Goal: Task Accomplishment & Management: Manage account settings

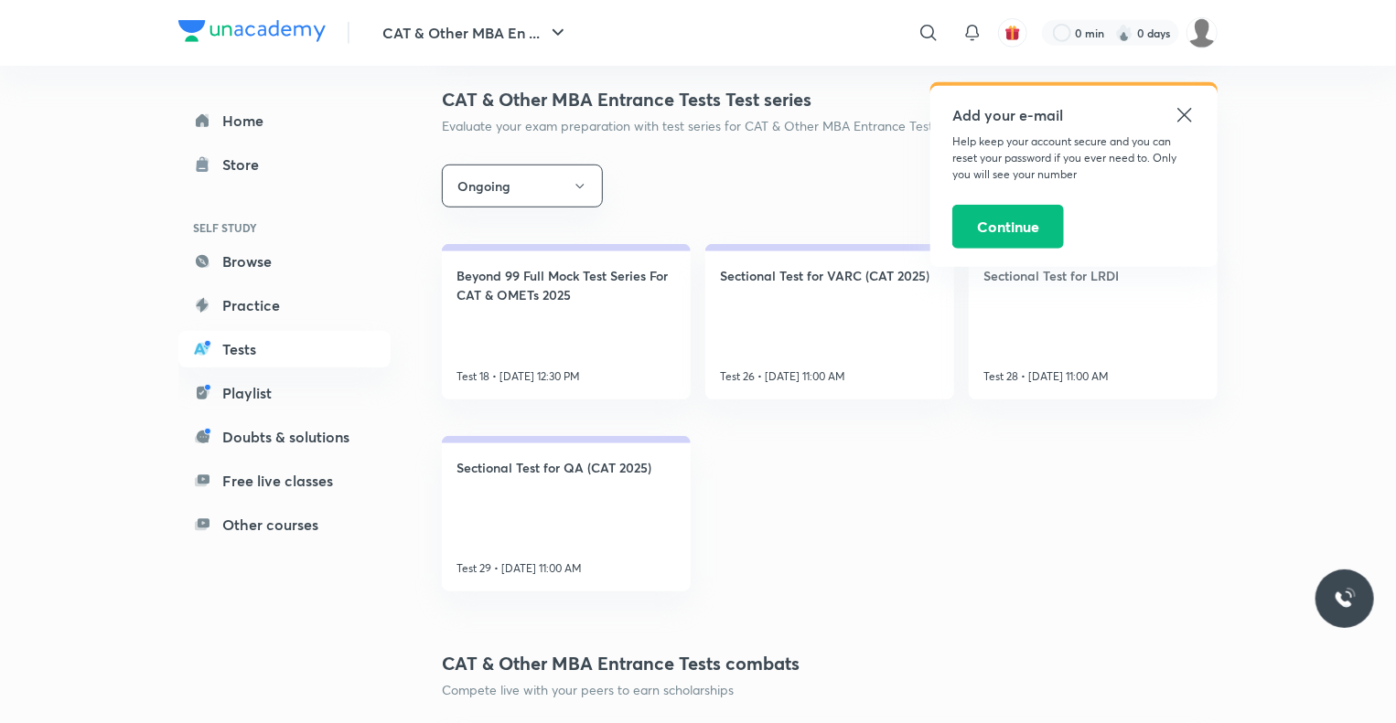
scroll to position [607, 0]
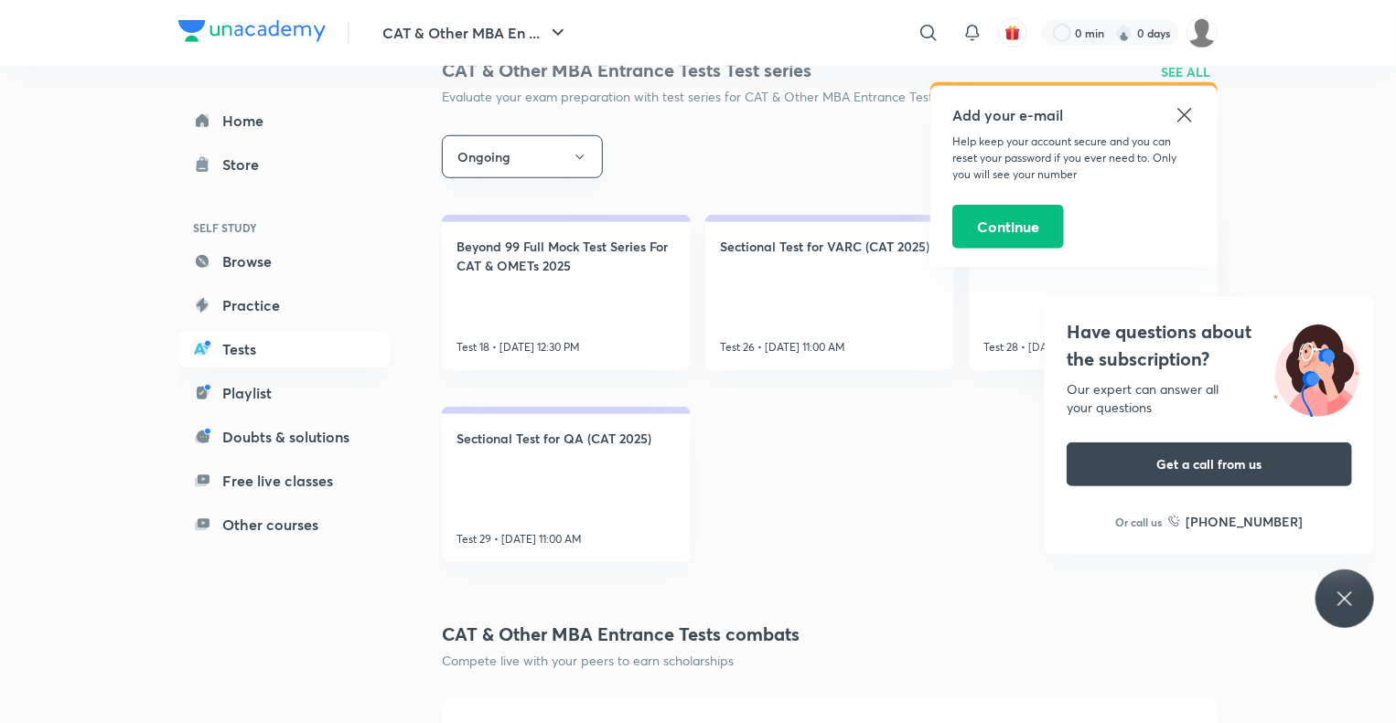
click at [1191, 116] on icon at bounding box center [1184, 115] width 22 height 22
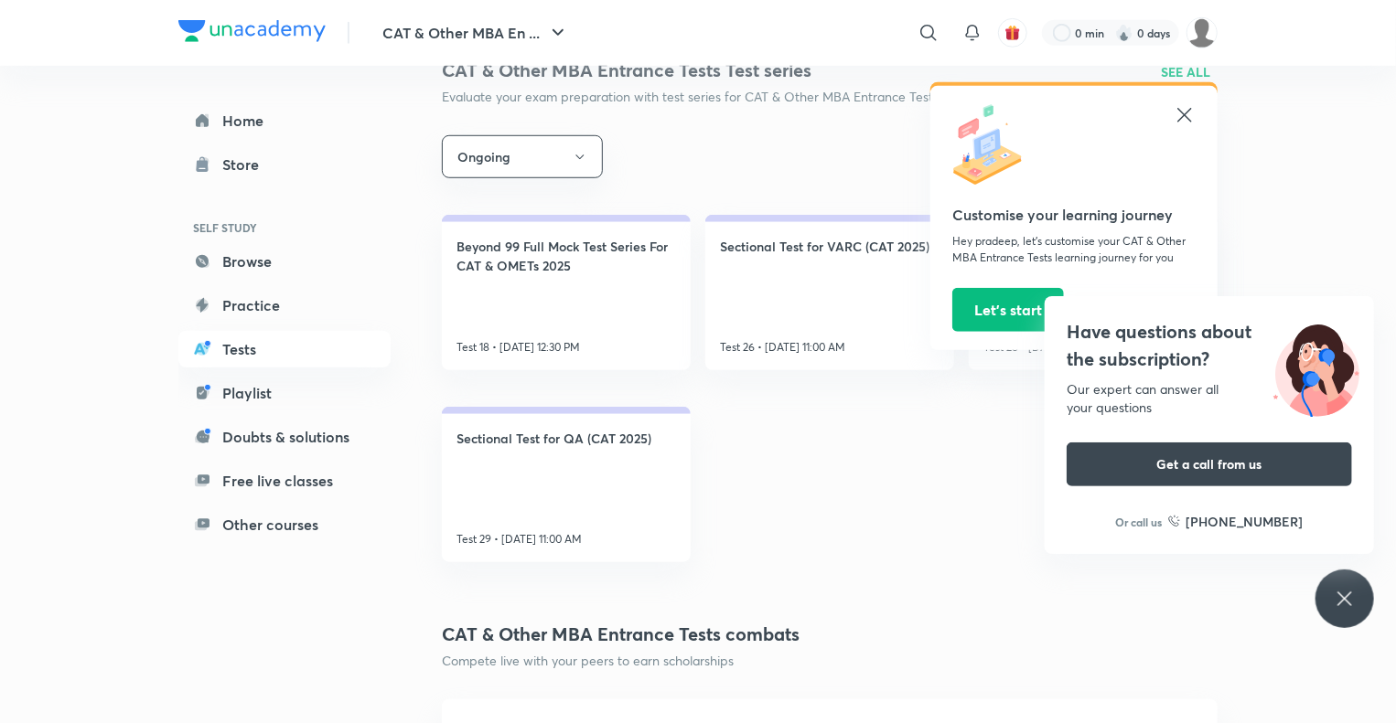
click at [1190, 117] on icon at bounding box center [1184, 115] width 22 height 22
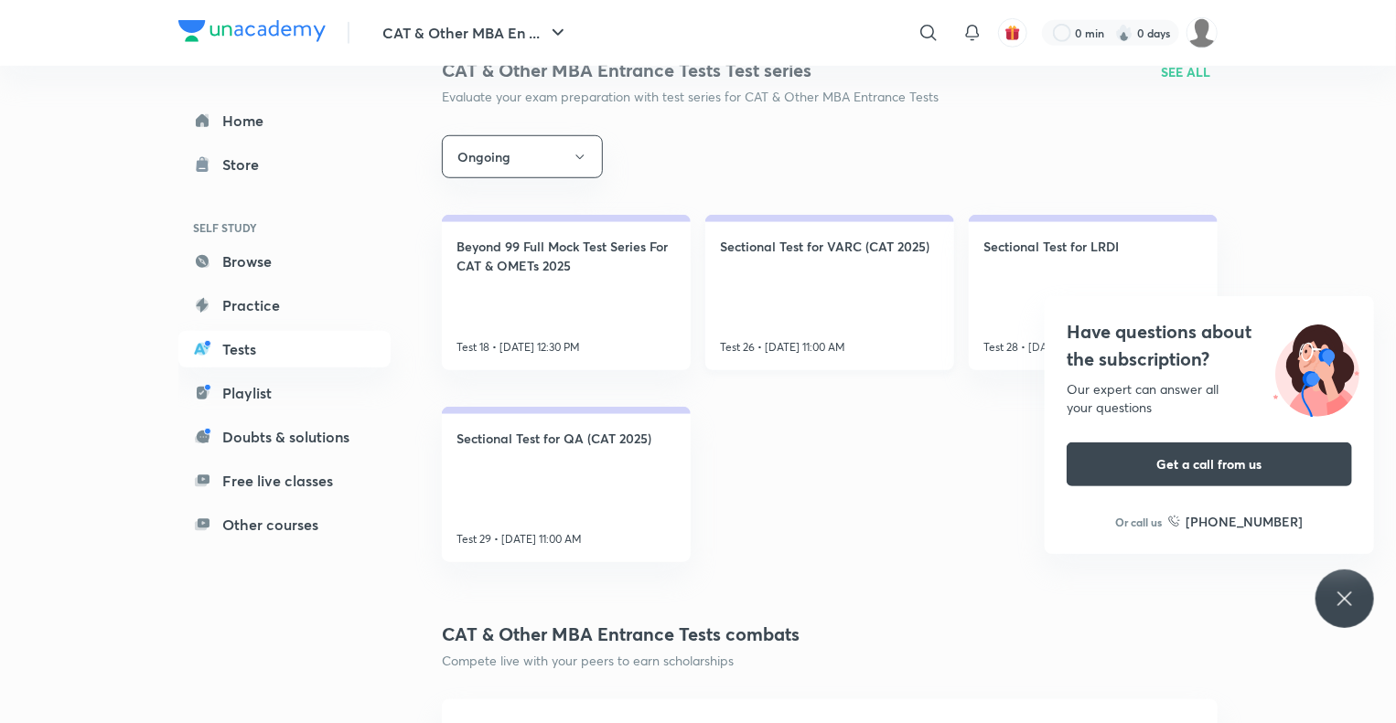
click at [874, 303] on link "Sectional Test for VARC (CAT 2025) Test 26 • [DATE] 11:00 AM" at bounding box center [829, 292] width 249 height 155
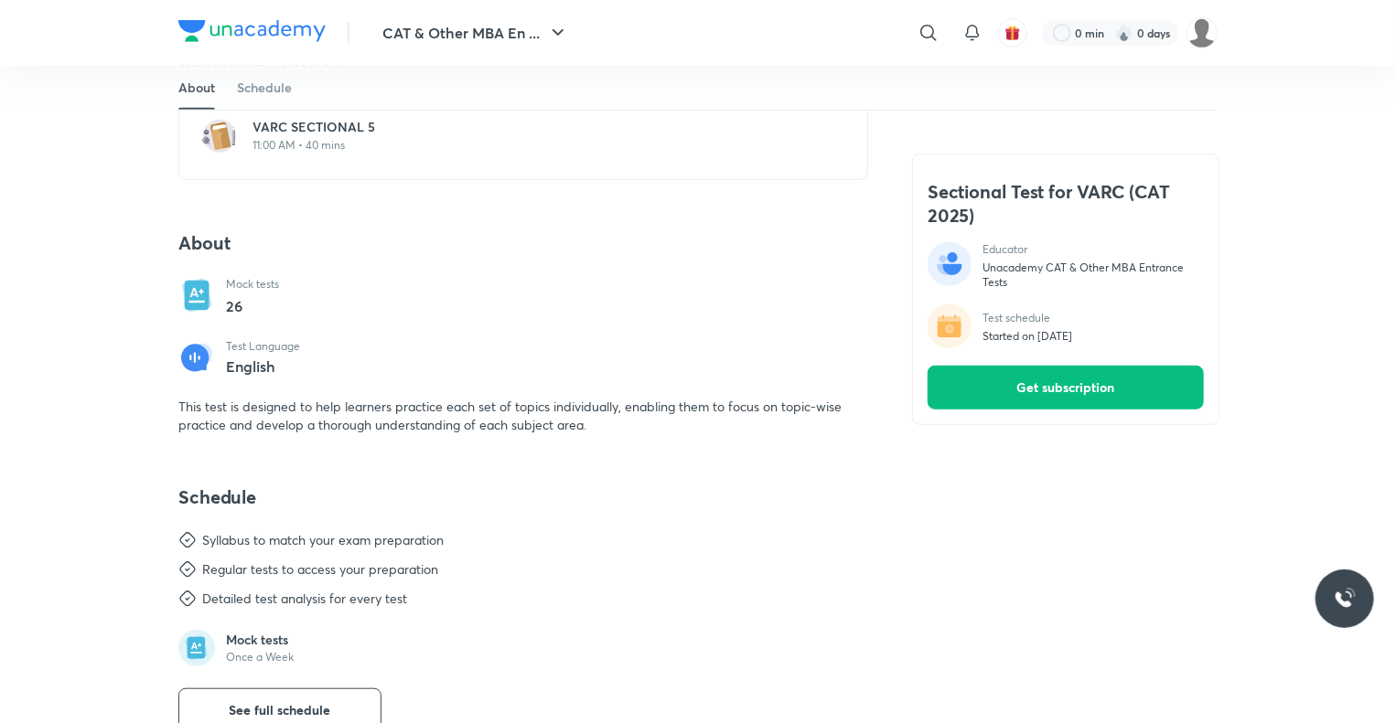
scroll to position [413, 0]
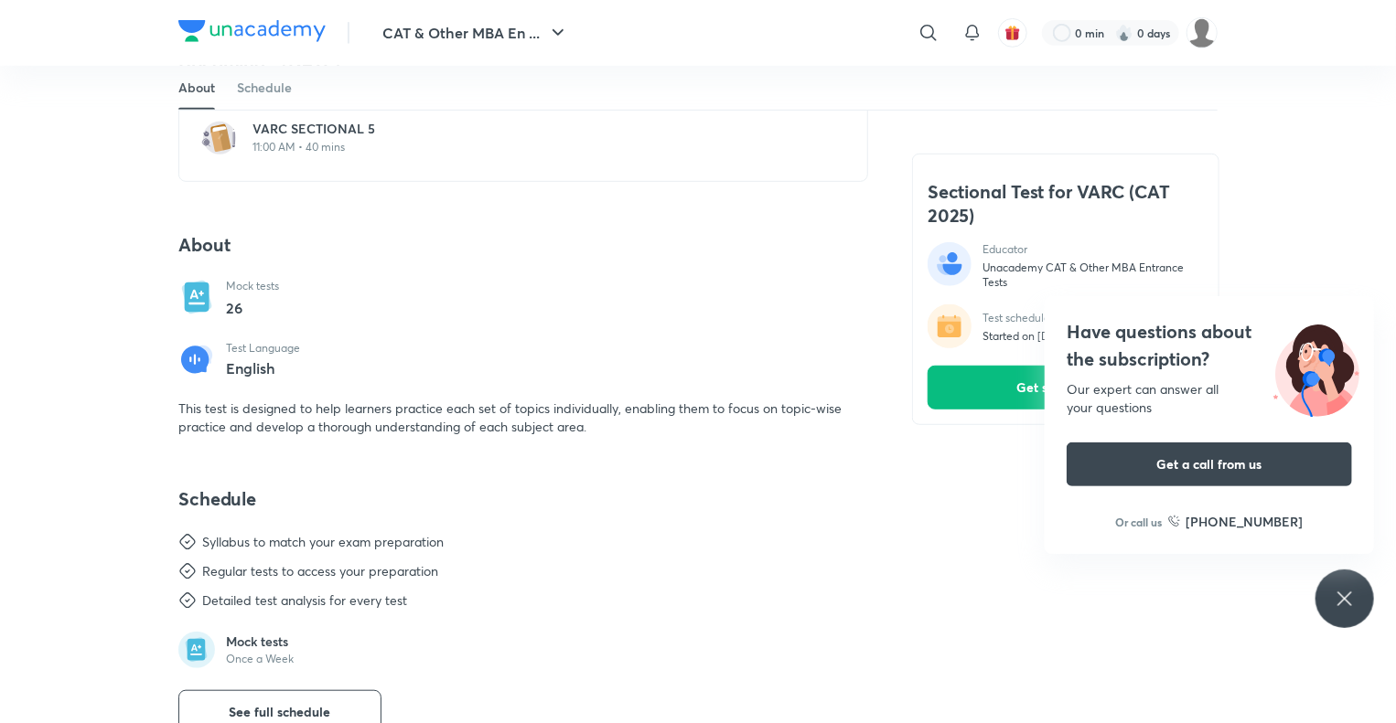
click at [1353, 601] on icon at bounding box center [1344, 599] width 22 height 22
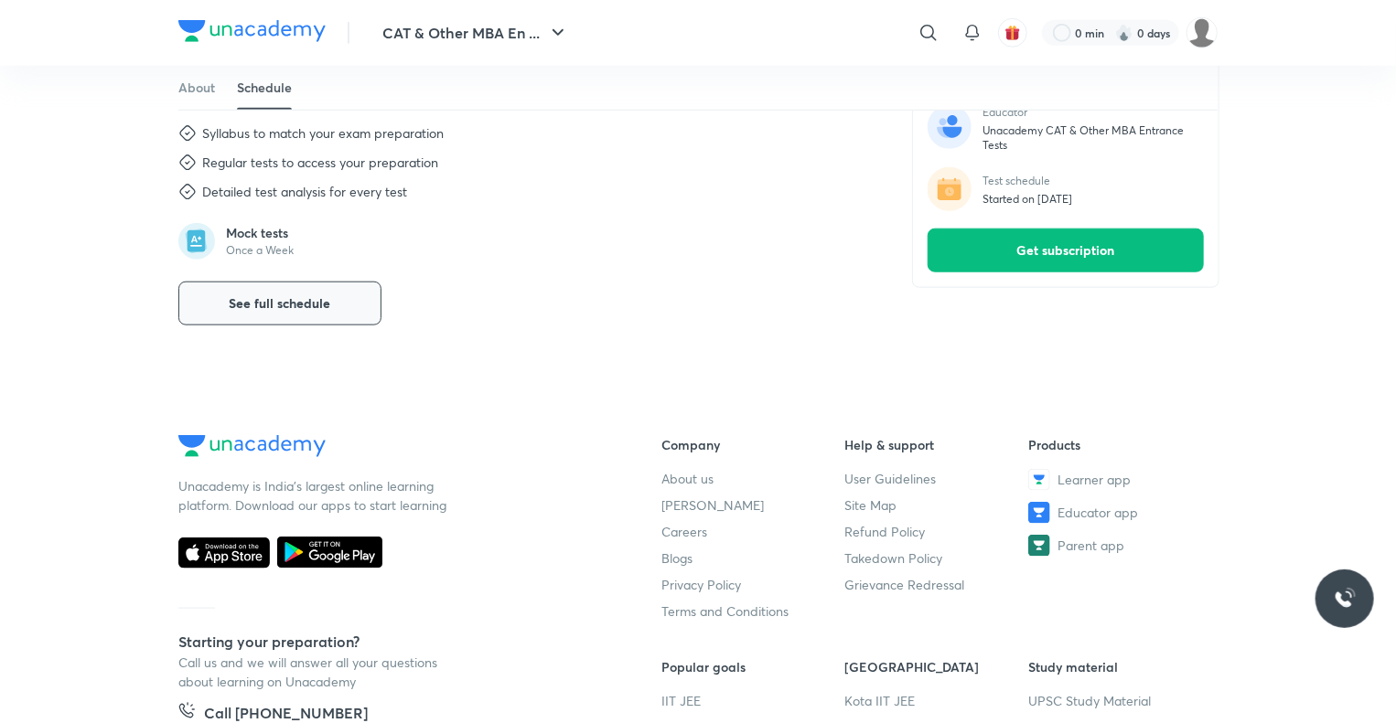
scroll to position [823, 0]
click at [308, 308] on span "See full schedule" at bounding box center [281, 303] width 102 height 18
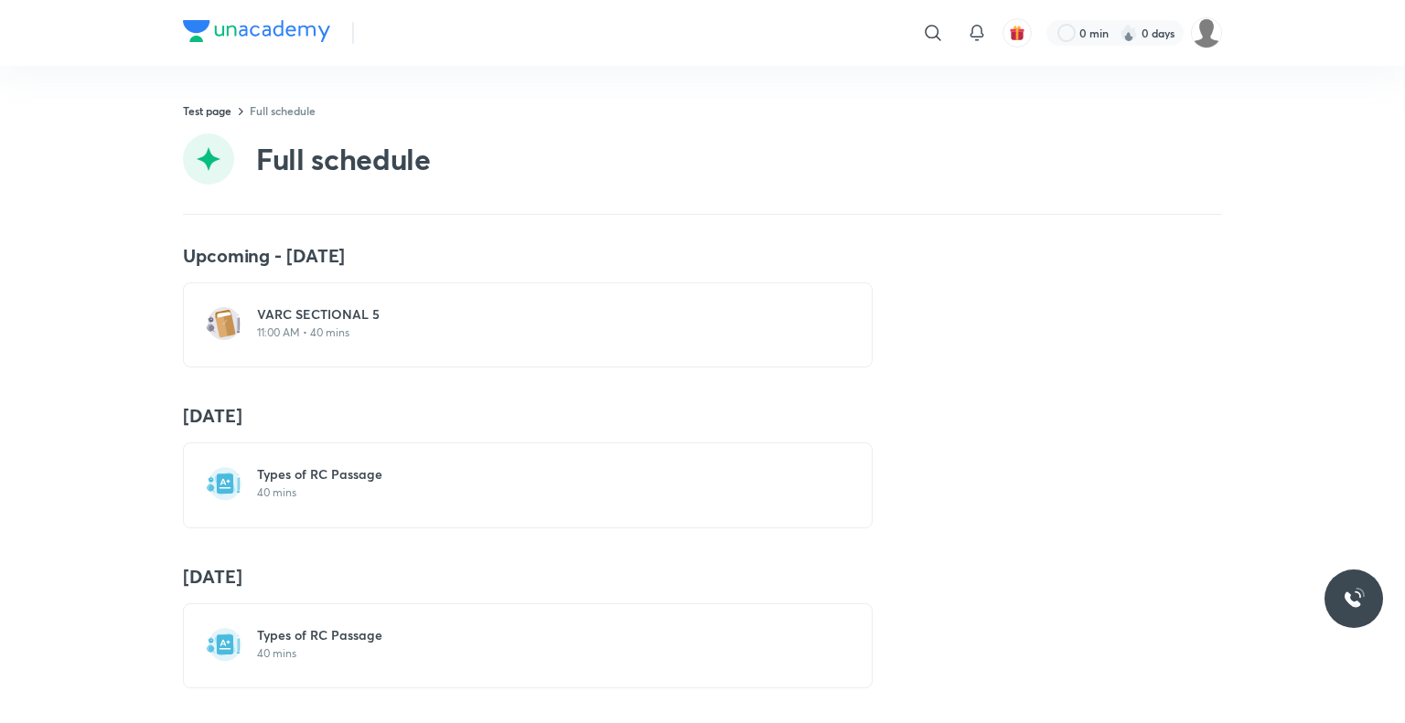
click at [363, 497] on p "40 mins" at bounding box center [538, 493] width 563 height 15
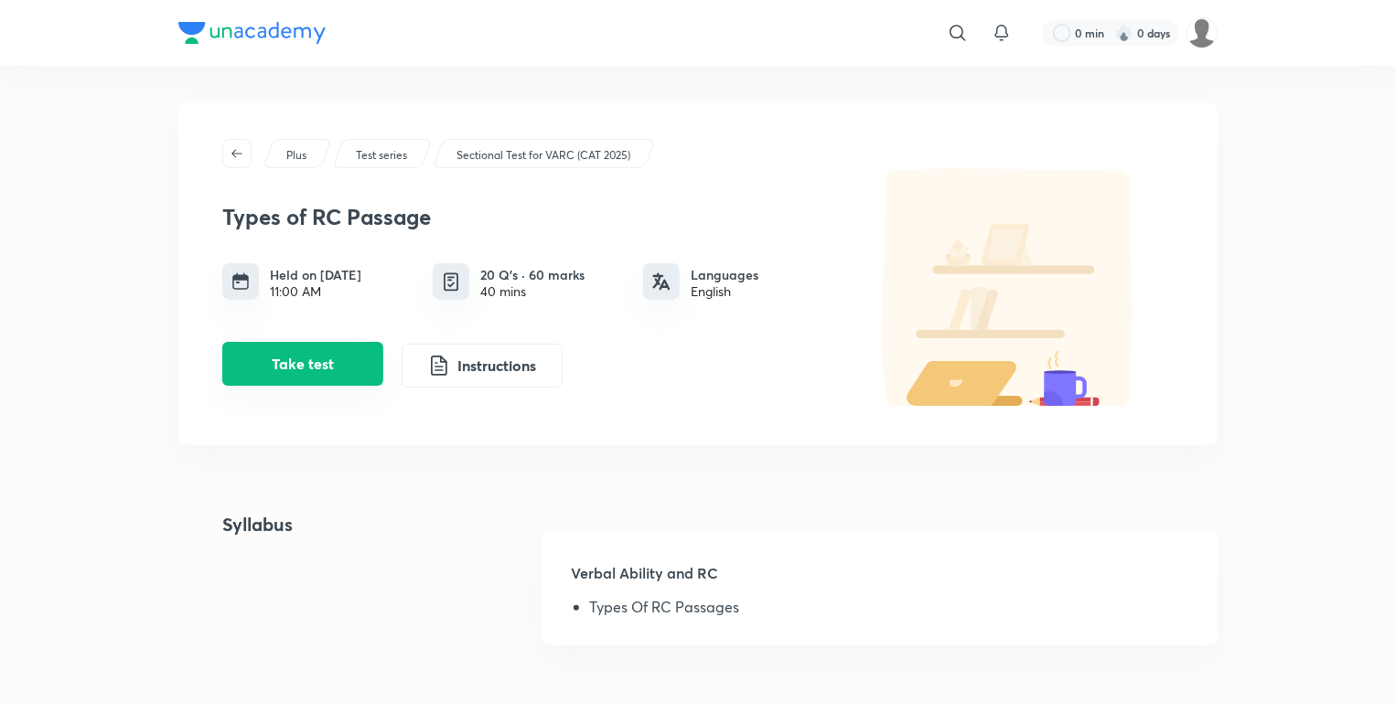
click at [336, 375] on button "Take test" at bounding box center [302, 364] width 161 height 44
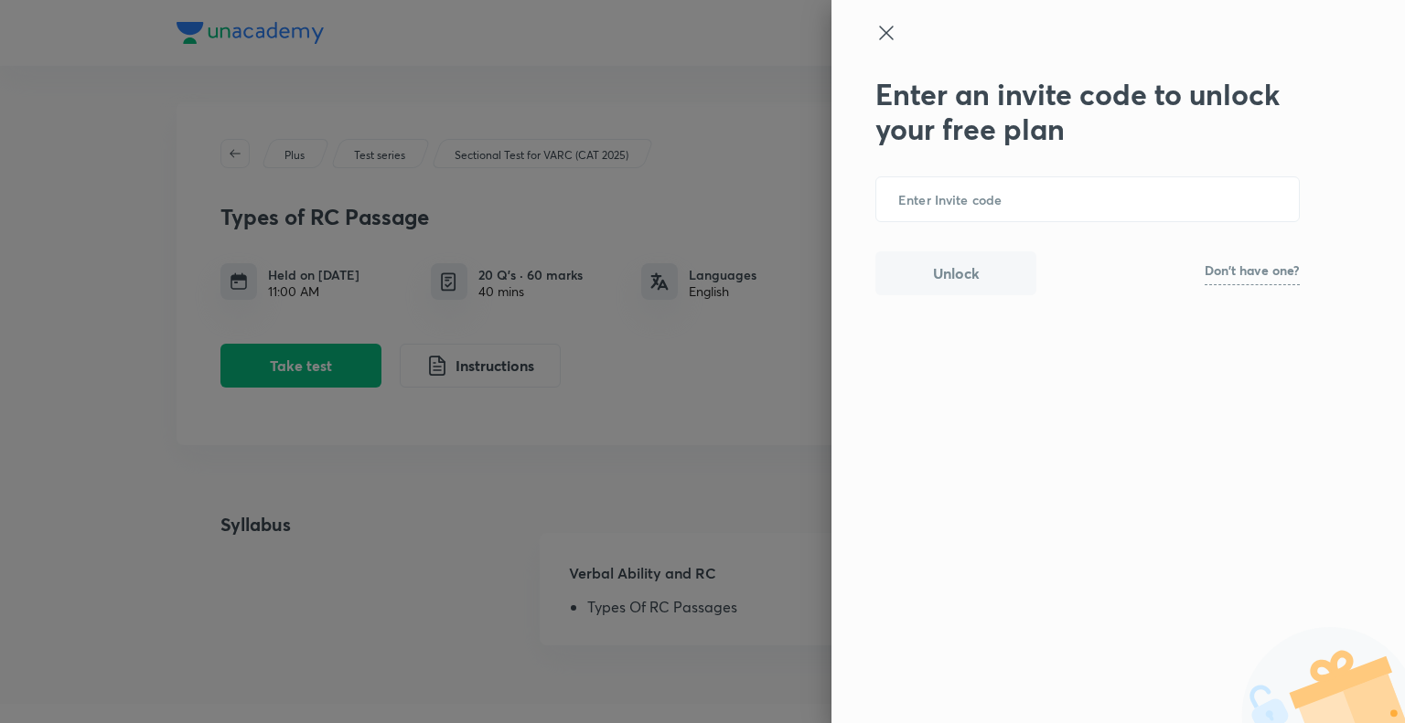
click at [1256, 277] on p "Don't have one?" at bounding box center [1251, 270] width 95 height 13
click at [1302, 274] on div "Enter an invite code to unlock your free plan ​ Unlock Try the code UNACADEMY" at bounding box center [1117, 361] width 573 height 723
drag, startPoint x: 1230, startPoint y: 275, endPoint x: 1296, endPoint y: 269, distance: 66.2
click at [1296, 269] on b "UNACADEMY" at bounding box center [1263, 273] width 71 height 15
copy b "UNACADEMY"
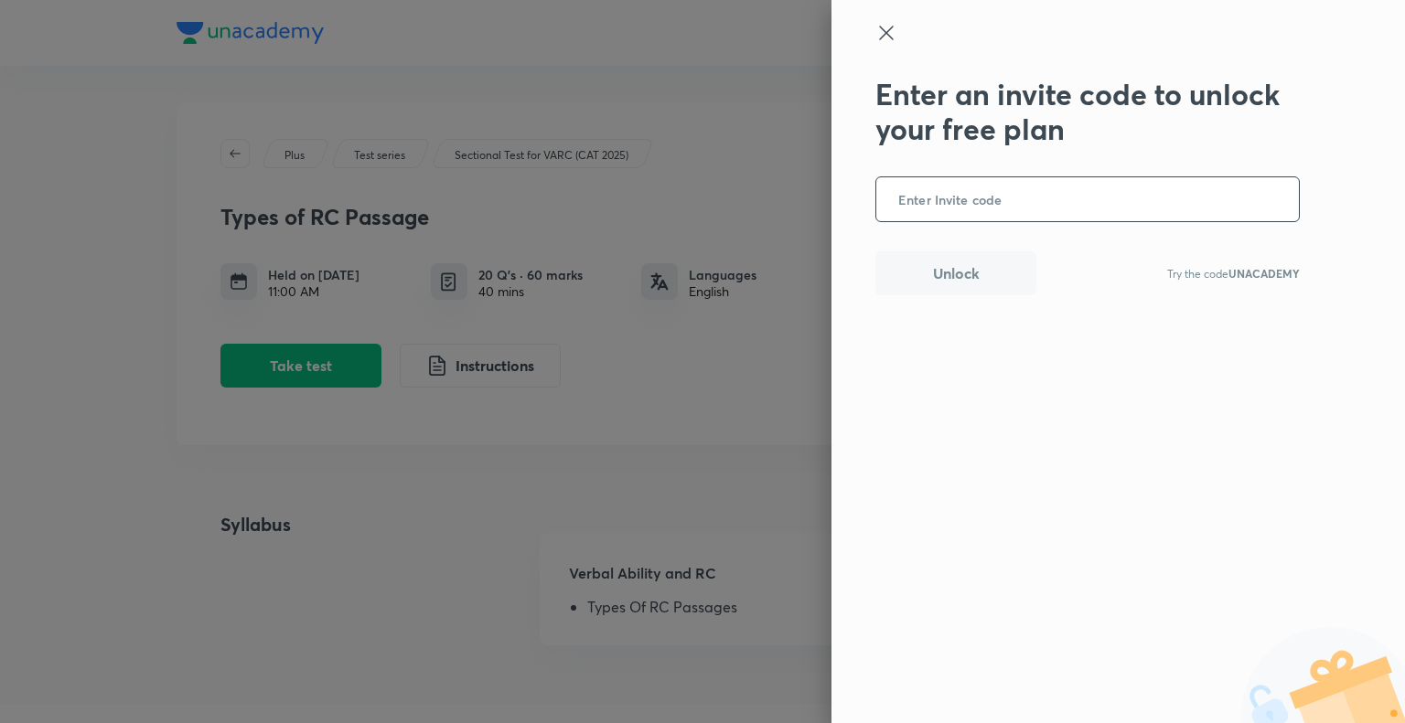
click at [1103, 204] on input "text" at bounding box center [1087, 199] width 422 height 45
paste input "UNACADEMY"
type input "UNACADEMY"
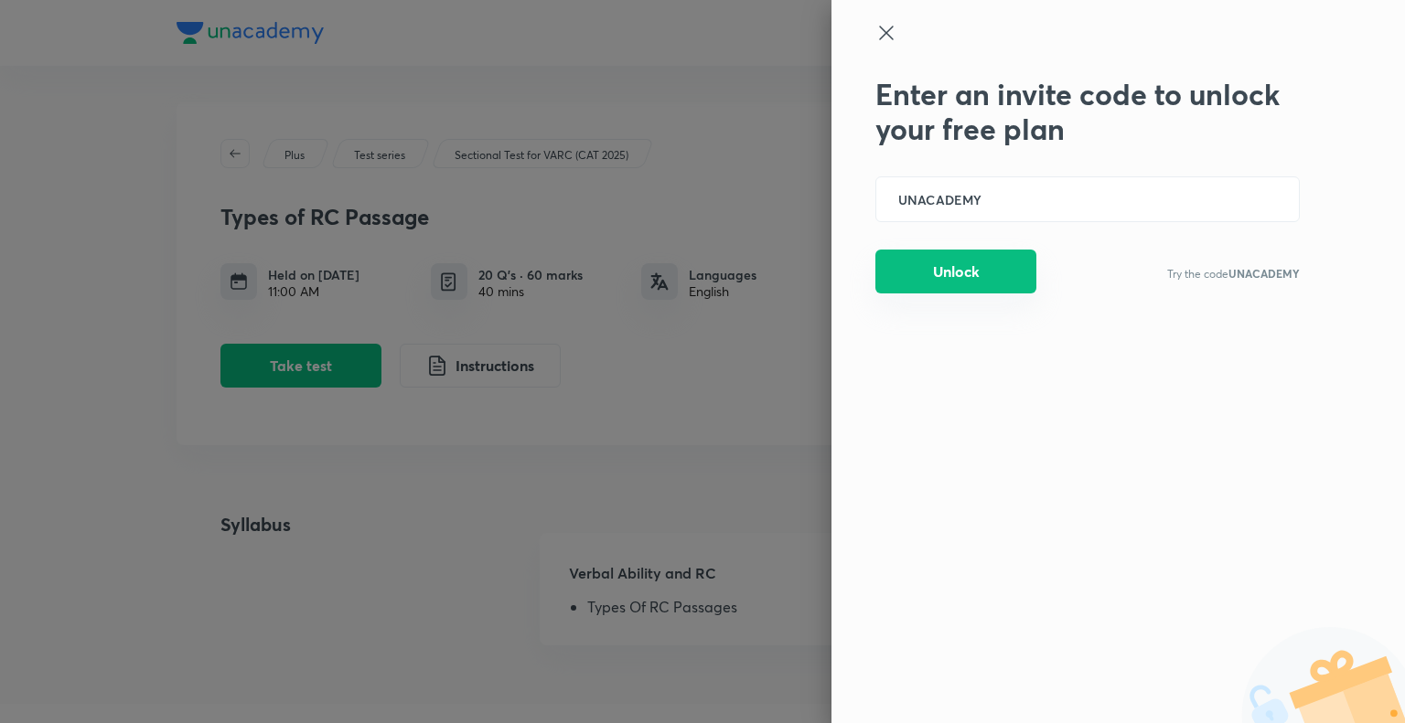
click at [980, 265] on button "Unlock" at bounding box center [955, 272] width 161 height 44
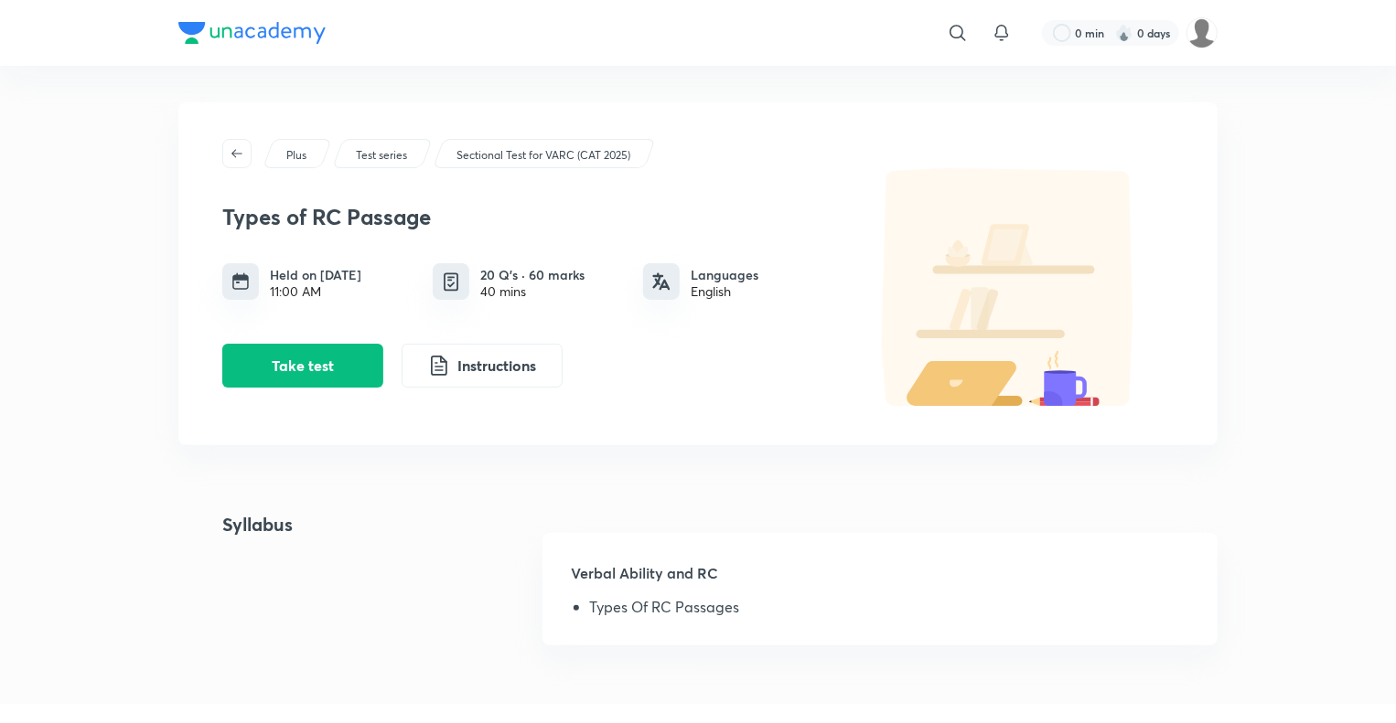
click at [324, 340] on div "Types of RC Passage Held on [DATE] 11:00 AM 20 Q’s · 60 marks 40 mins Languages…" at bounding box center [528, 288] width 613 height 198
click at [315, 365] on button "Take test" at bounding box center [302, 364] width 161 height 44
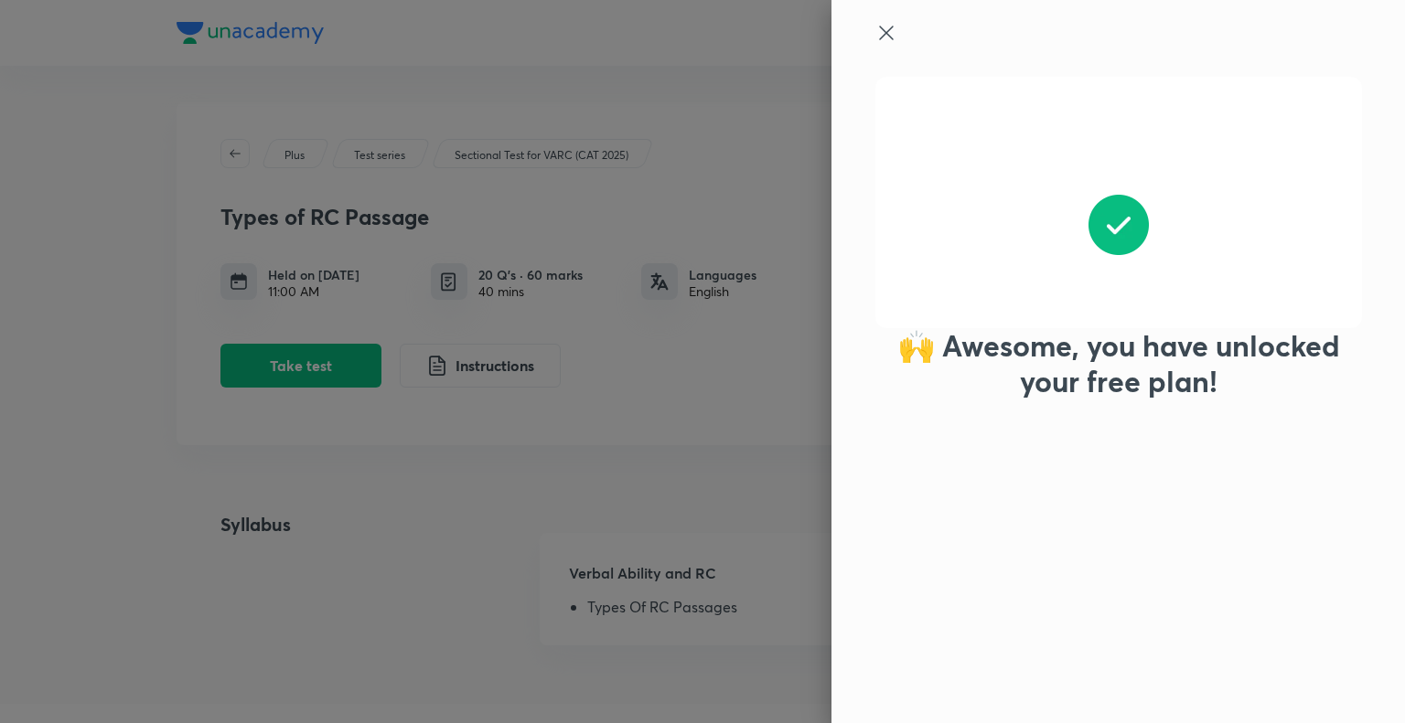
click at [883, 36] on icon at bounding box center [886, 33] width 22 height 22
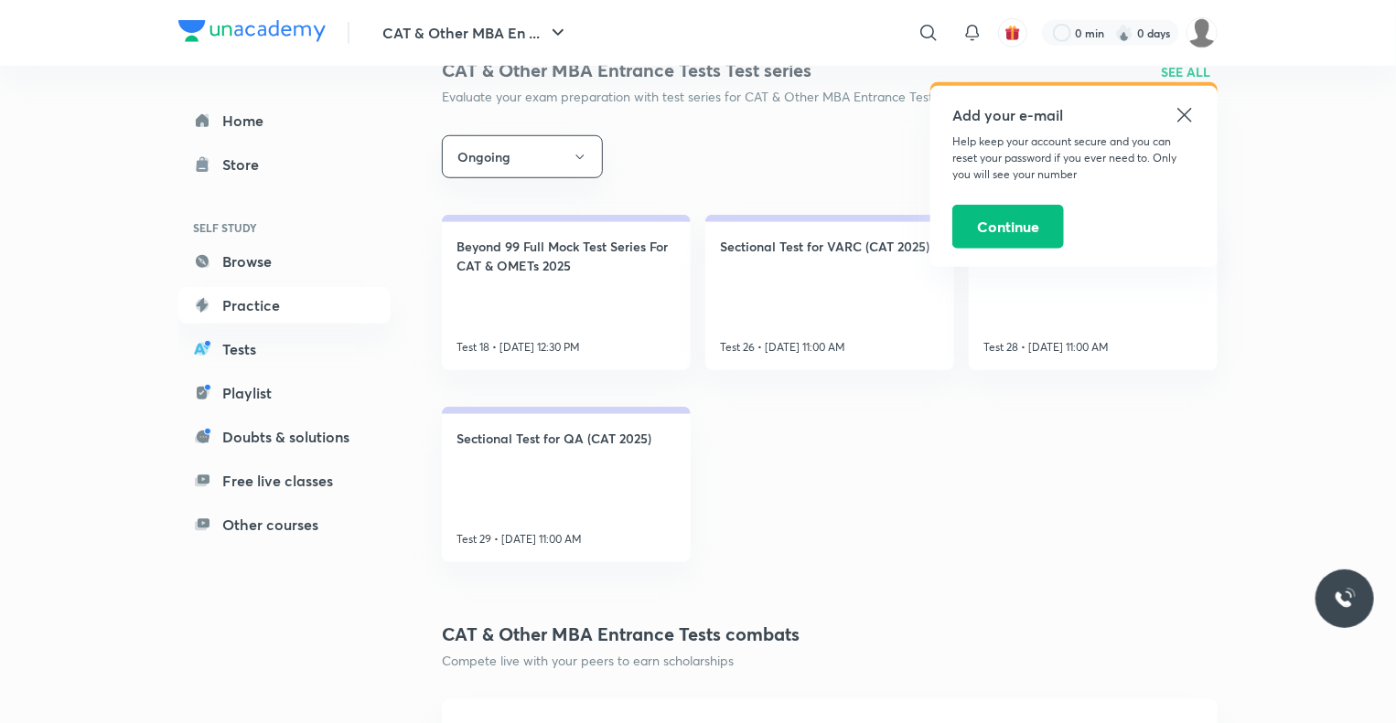
scroll to position [607, 0]
click at [1185, 114] on icon at bounding box center [1184, 115] width 14 height 14
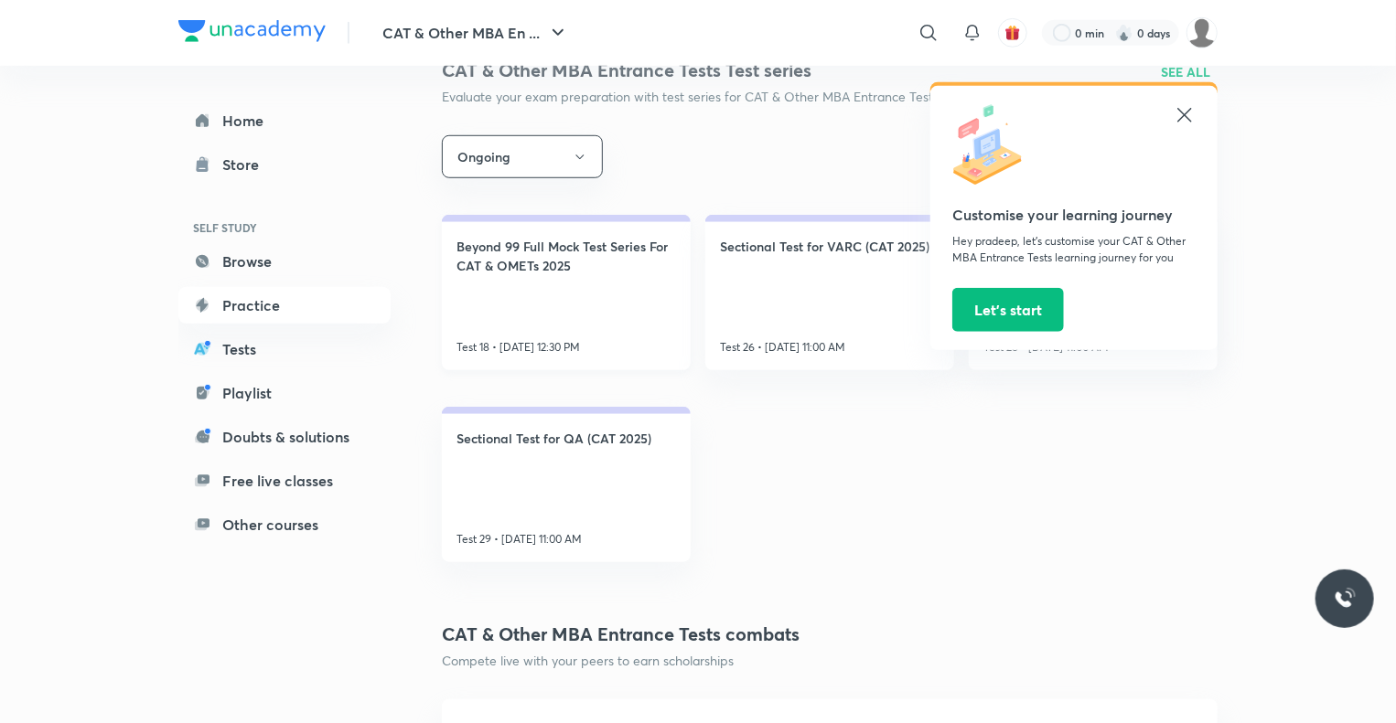
click at [635, 316] on link "Beyond 99 Full Mock Test Series For CAT & OMETs 2025 Test 18 • Sep 7, 12:30 PM" at bounding box center [566, 292] width 249 height 155
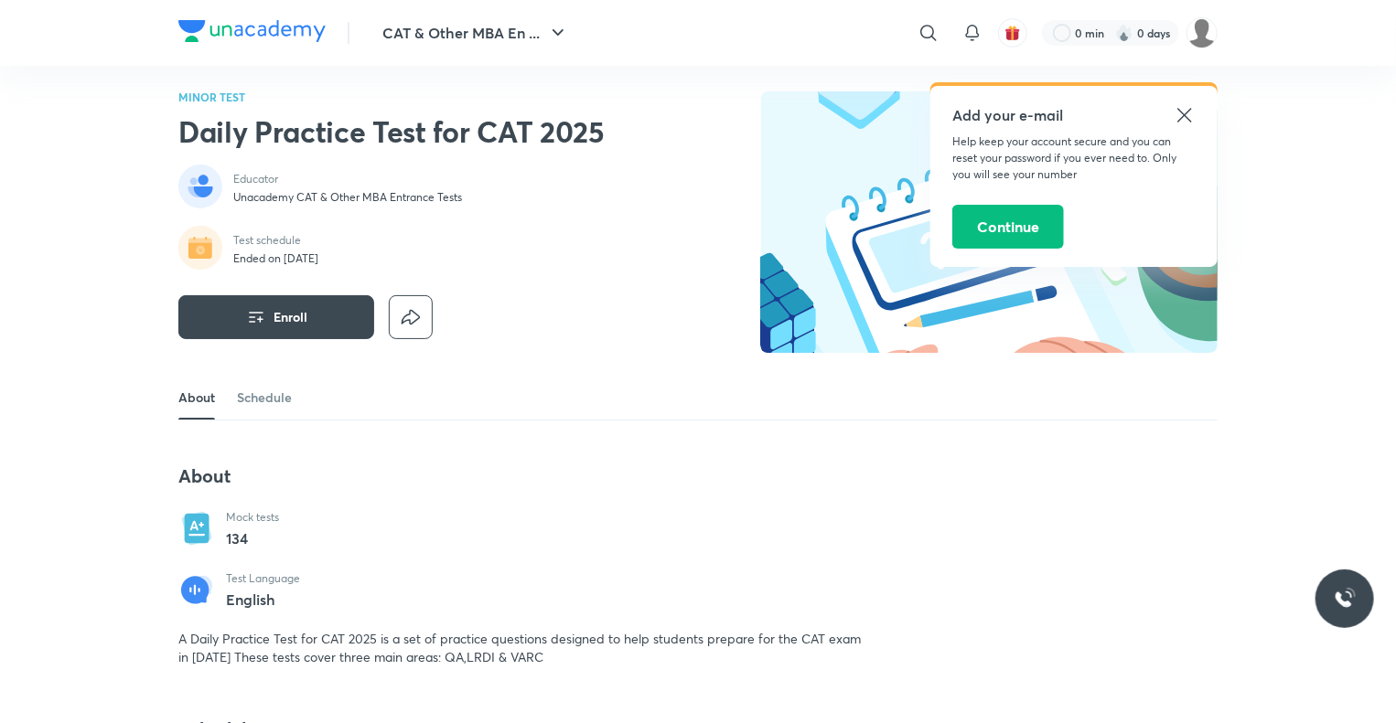
scroll to position [5, 0]
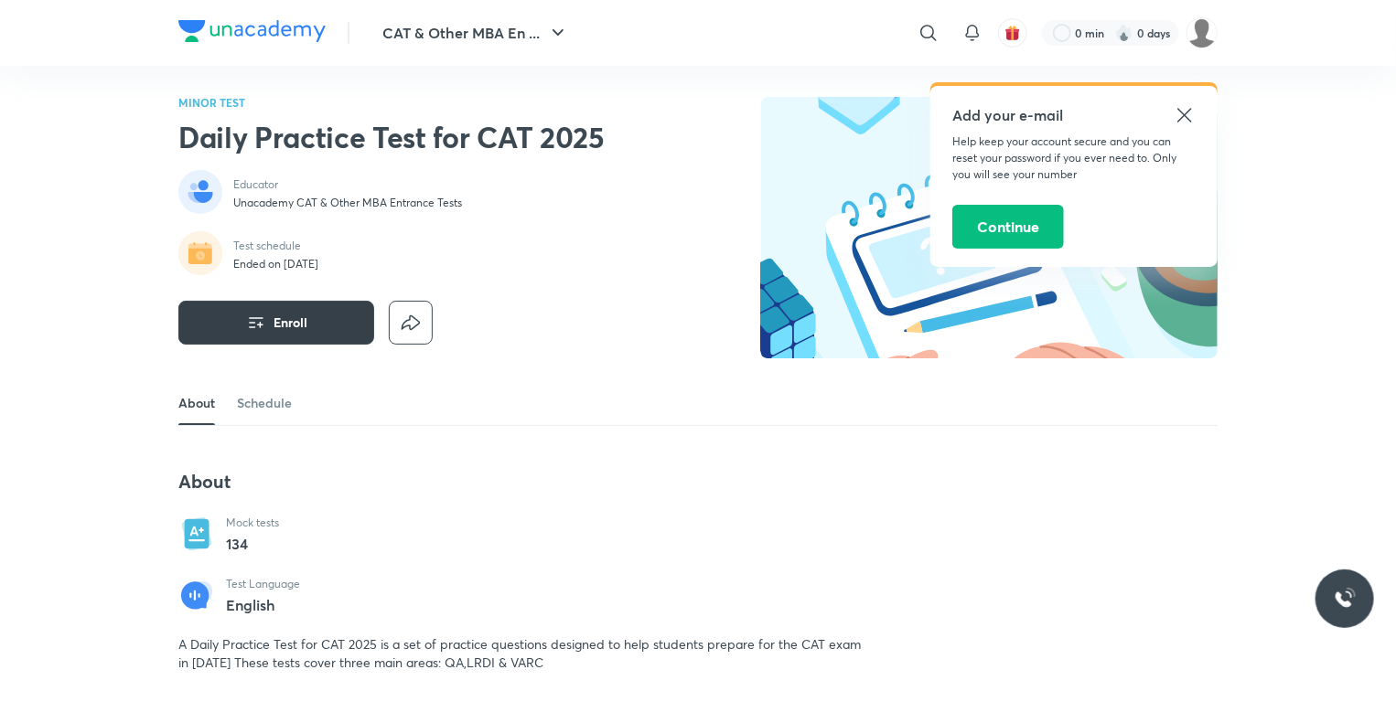
click at [283, 329] on span "Enroll" at bounding box center [290, 323] width 34 height 18
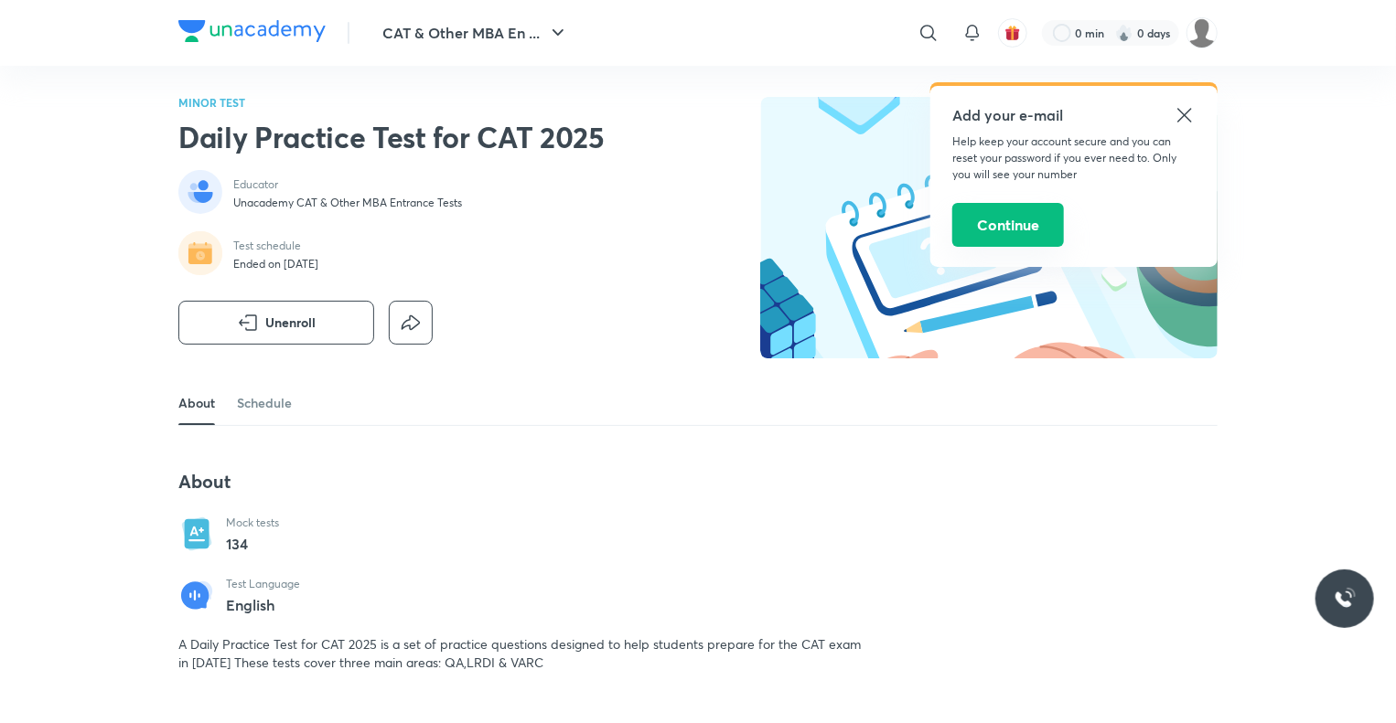
click at [1003, 228] on button "Continue" at bounding box center [1008, 225] width 112 height 44
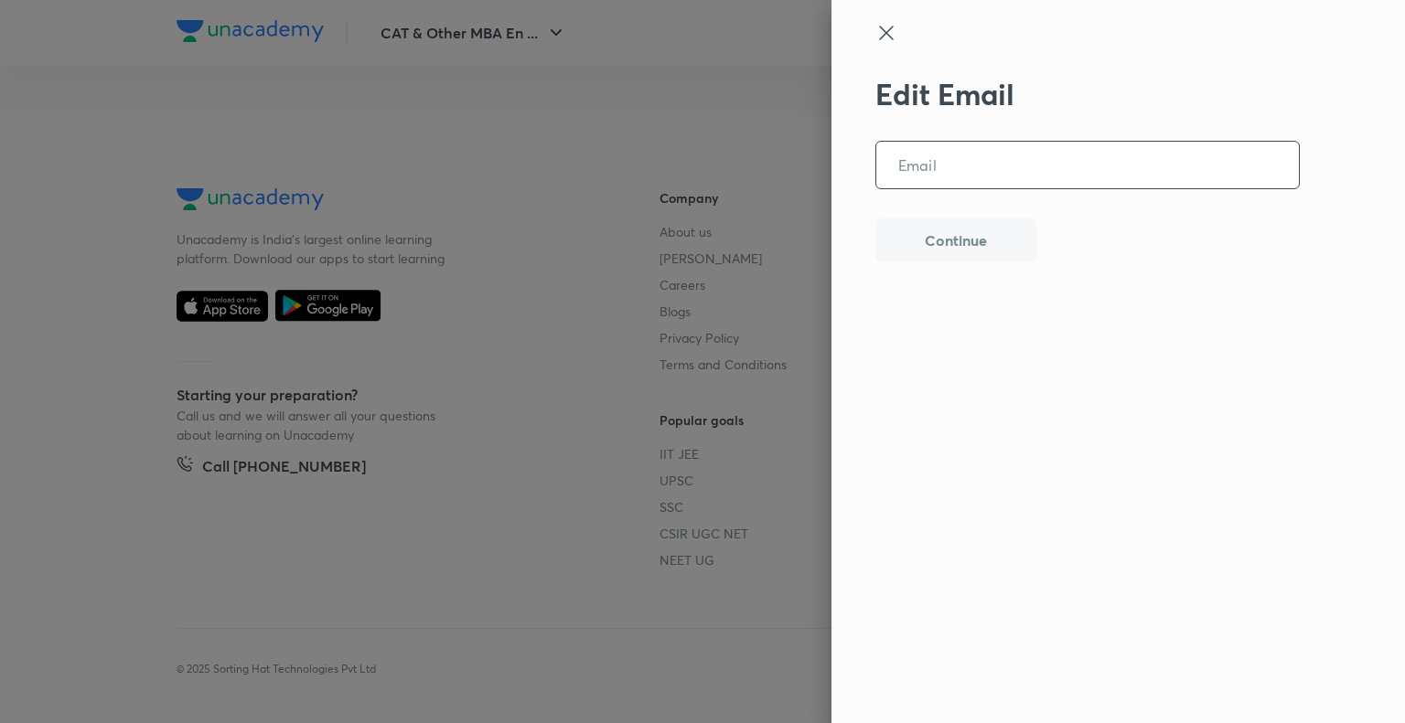
click at [992, 171] on input "email" at bounding box center [1087, 165] width 422 height 47
drag, startPoint x: 992, startPoint y: 171, endPoint x: 984, endPoint y: 291, distance: 120.1
click at [984, 291] on div "Edit Email ​ Continue" at bounding box center [1087, 356] width 424 height 559
type input "sainip10367@gmail.com"
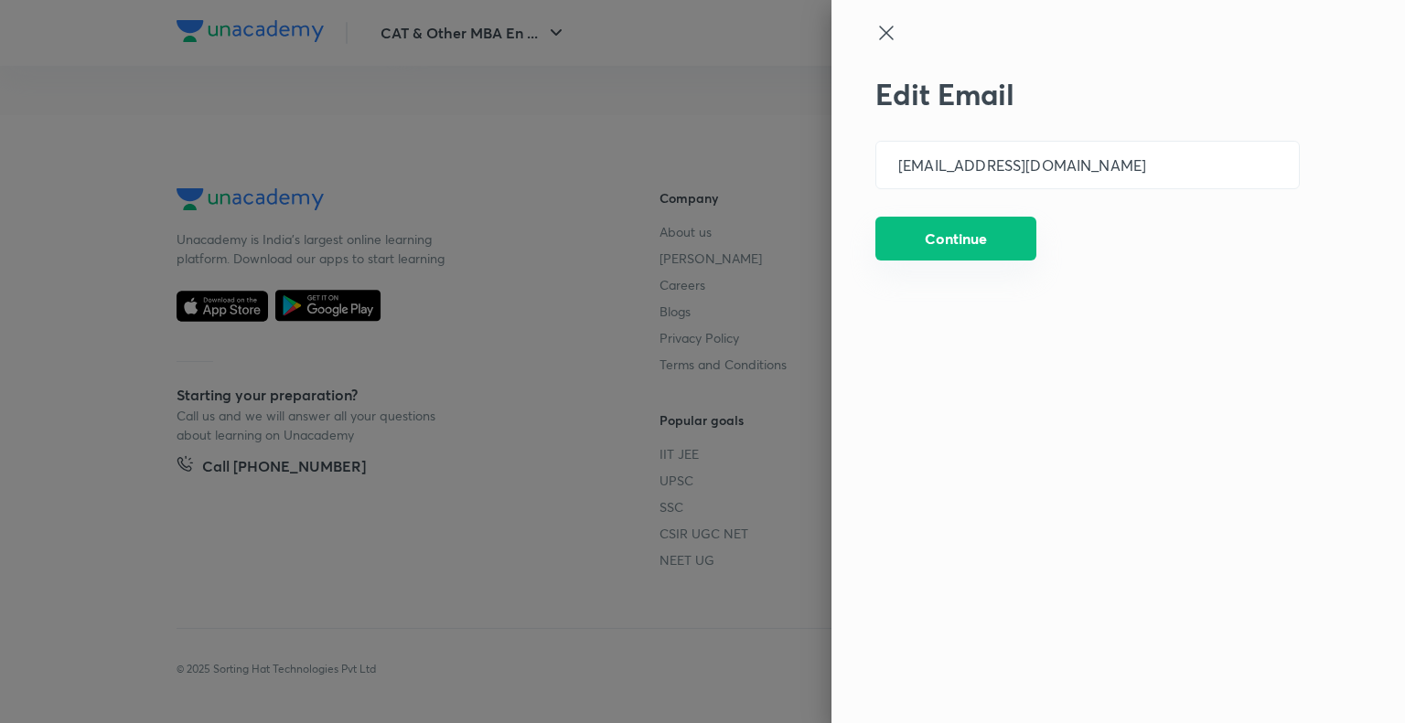
click at [925, 236] on button "Continue" at bounding box center [955, 239] width 161 height 44
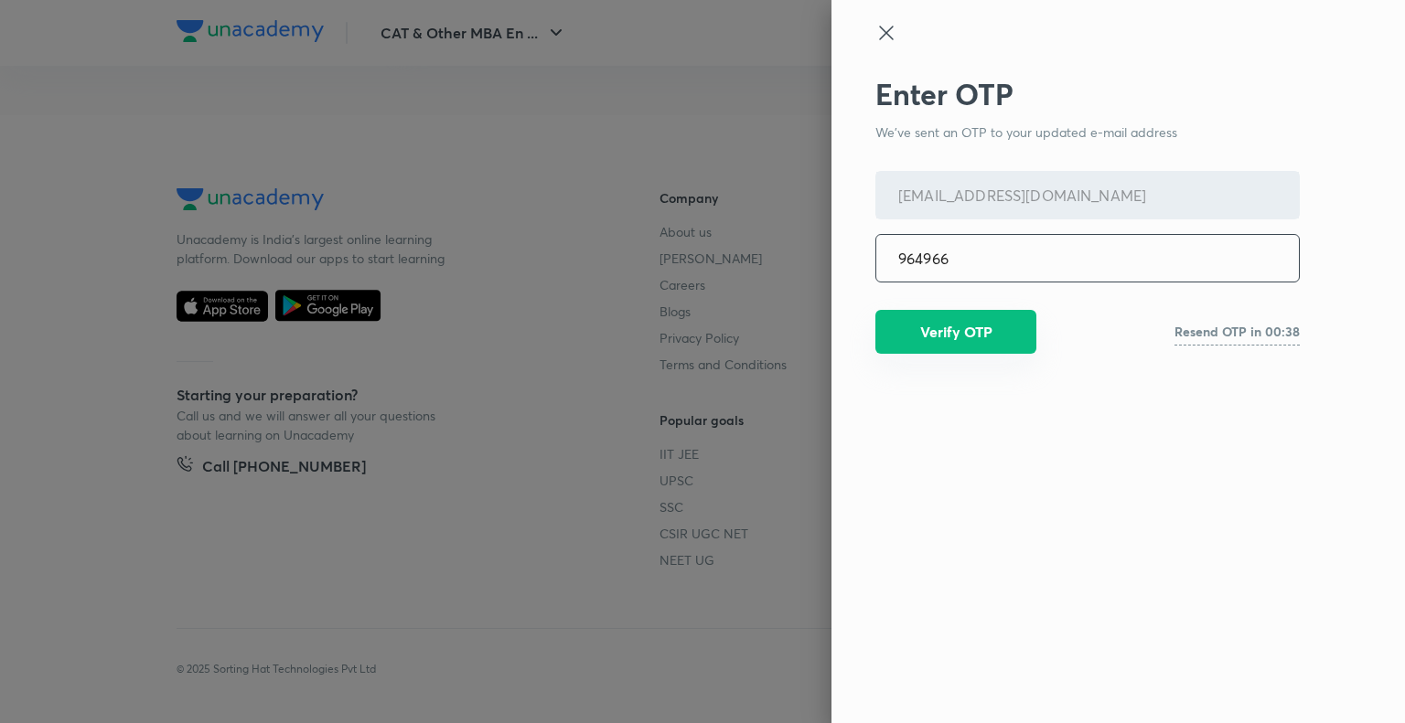
type input "964966"
click at [930, 326] on button "Verify OTP" at bounding box center [955, 332] width 161 height 44
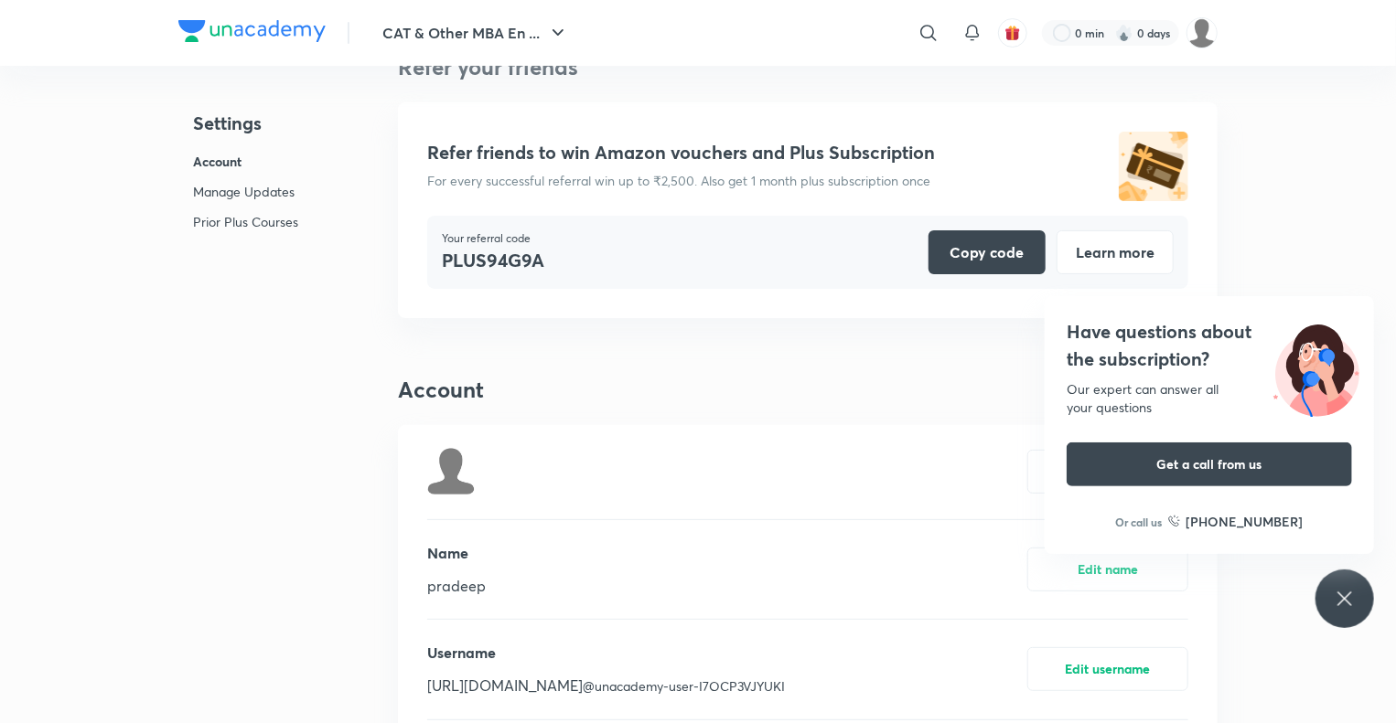
scroll to position [0, 0]
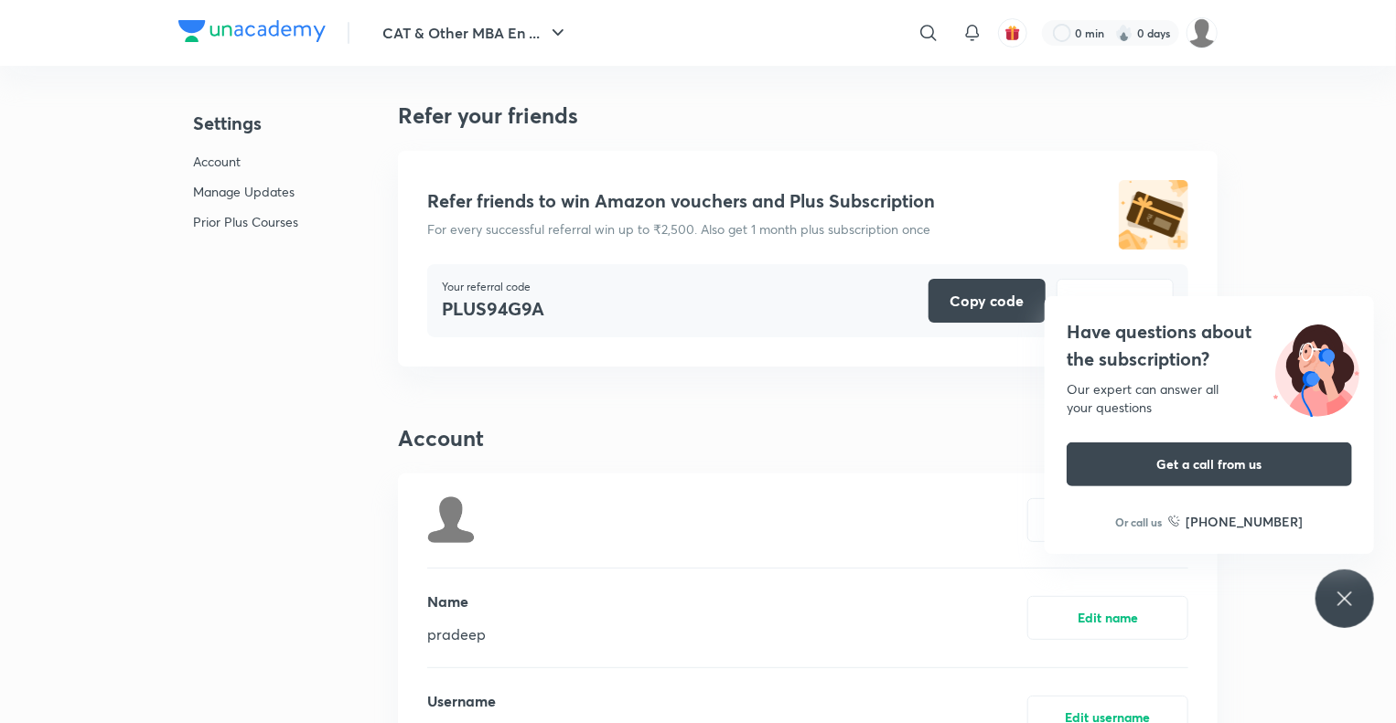
click at [1342, 599] on icon at bounding box center [1344, 599] width 22 height 22
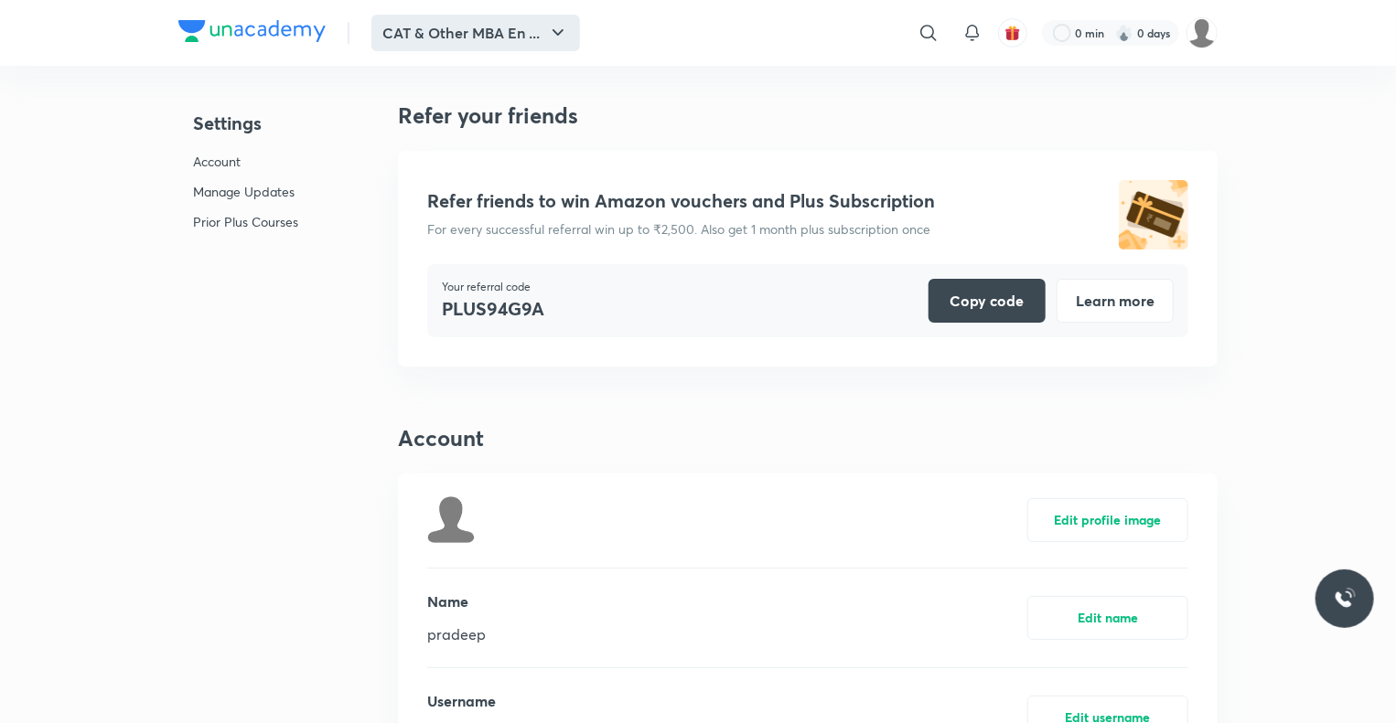
click at [486, 23] on button "CAT & Other MBA En ..." at bounding box center [475, 33] width 209 height 37
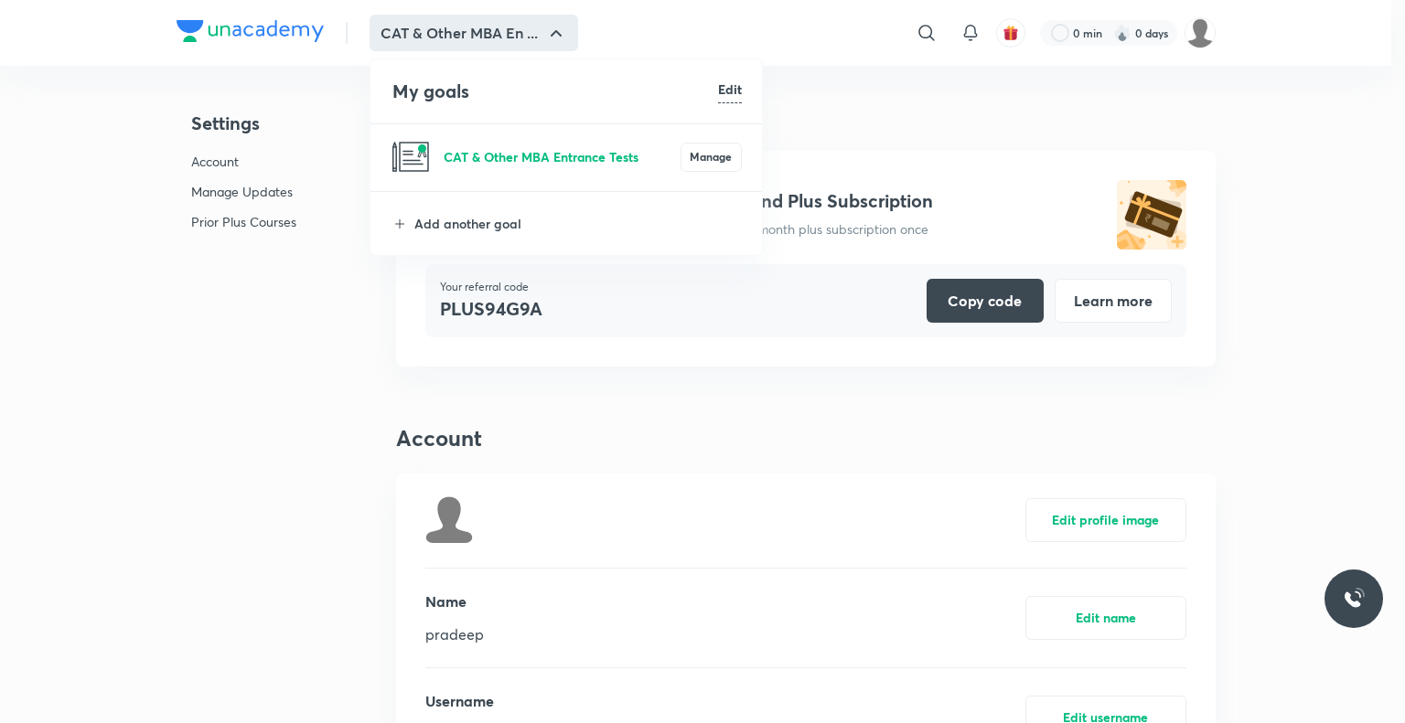
click at [506, 158] on p "CAT & Other MBA Entrance Tests" at bounding box center [562, 156] width 237 height 19
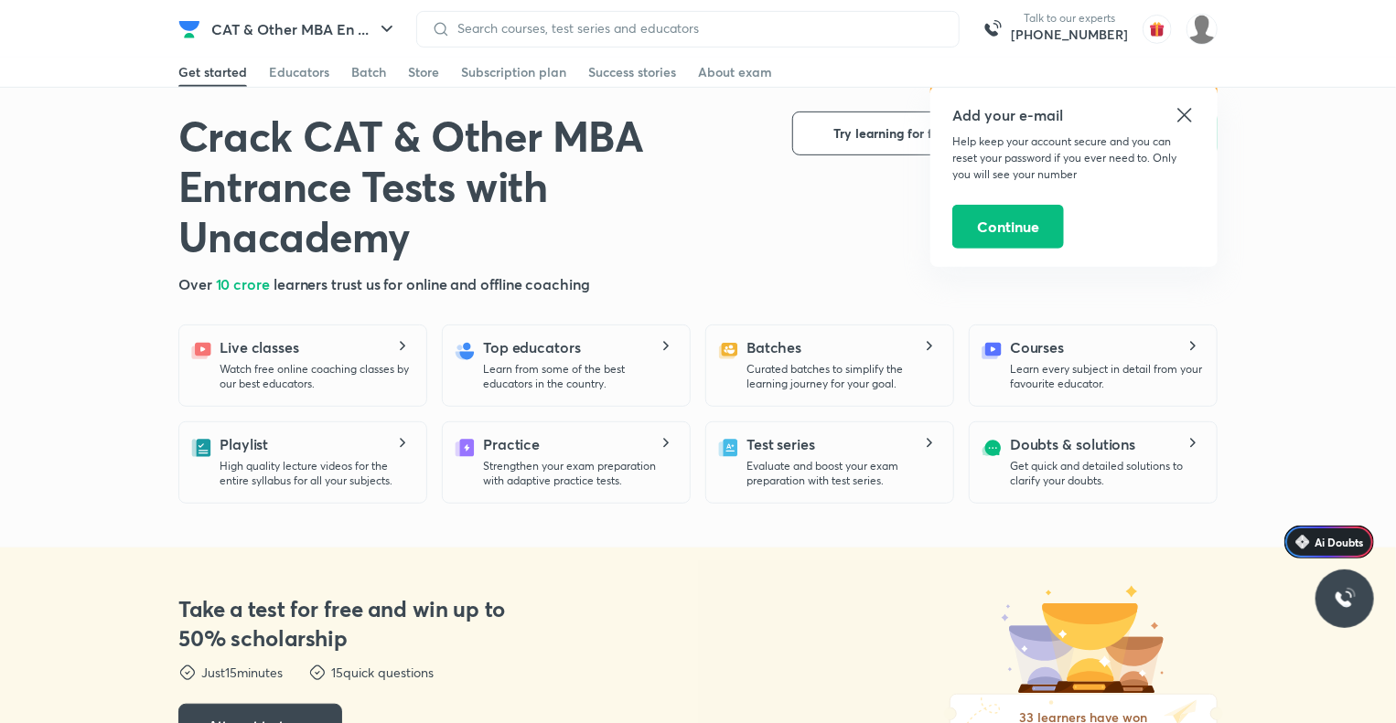
scroll to position [395, 0]
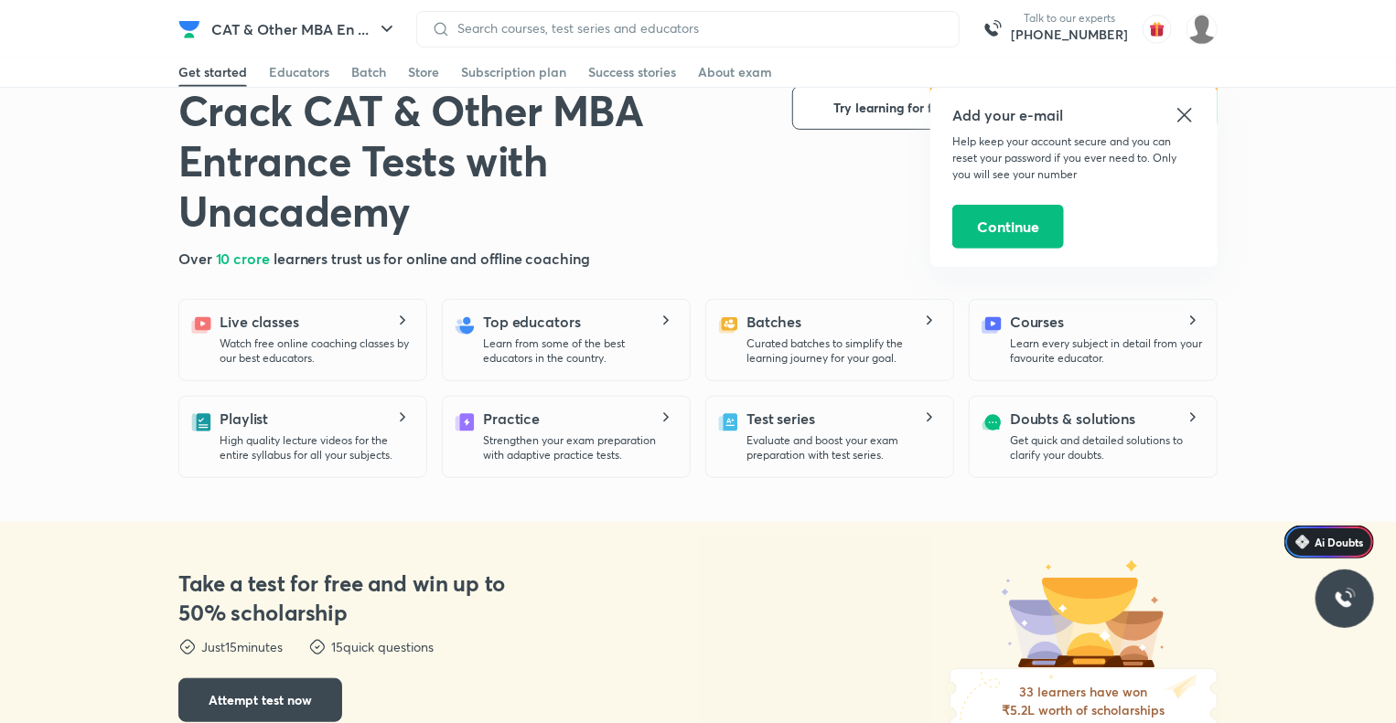
click at [1182, 108] on icon at bounding box center [1184, 115] width 22 height 22
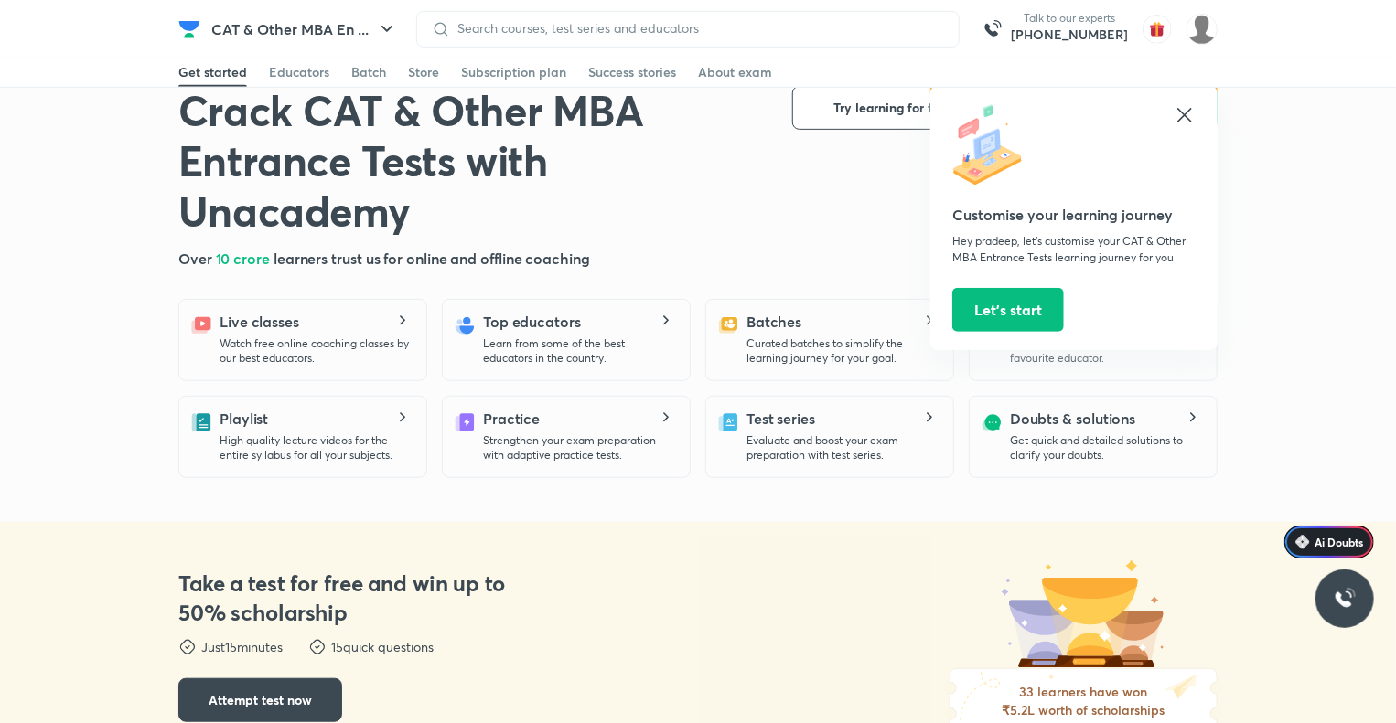
click at [1185, 118] on icon at bounding box center [1184, 115] width 22 height 22
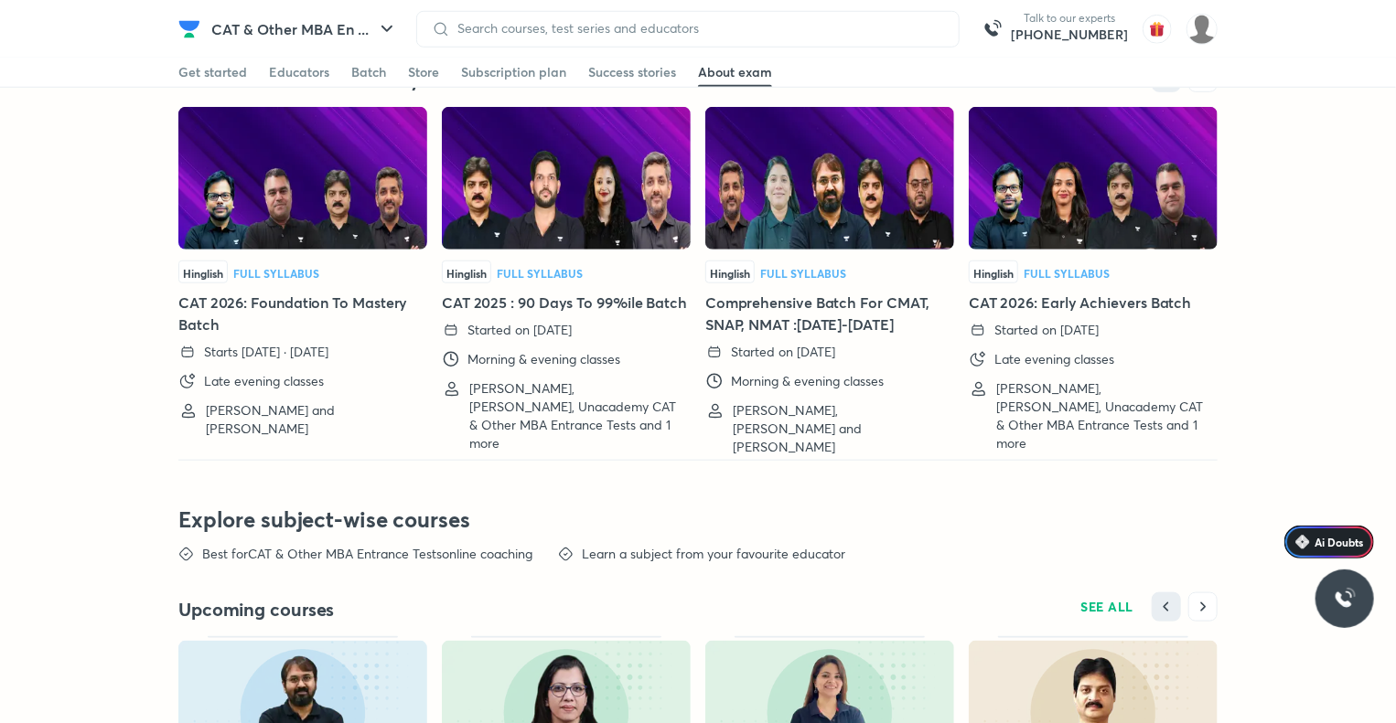
scroll to position [3913, 0]
